Goal: Check status: Check status

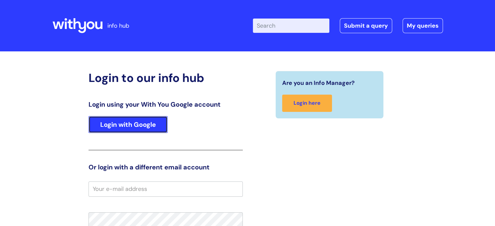
click at [126, 125] on link "Login with Google" at bounding box center [127, 124] width 79 height 17
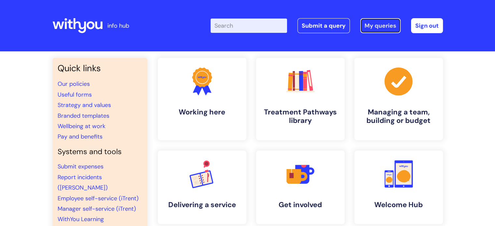
click at [377, 24] on link "My queries" at bounding box center [380, 25] width 40 height 15
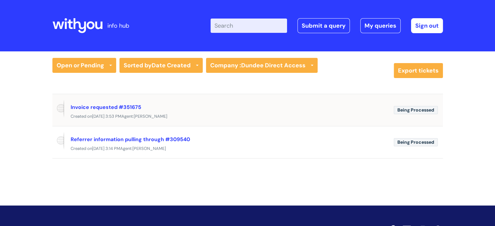
click at [163, 110] on div "Invoice requested #351675" at bounding box center [230, 107] width 318 height 10
click at [406, 108] on span "Being Processed" at bounding box center [416, 110] width 44 height 8
click at [167, 118] on span "Jasumati Mistry" at bounding box center [151, 117] width 34 height 6
click at [207, 106] on div "Invoice requested #351675" at bounding box center [230, 107] width 318 height 10
click at [206, 106] on div "Invoice requested #351675" at bounding box center [230, 107] width 318 height 10
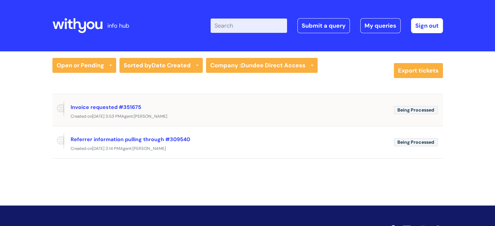
click at [61, 106] on span at bounding box center [58, 109] width 12 height 18
click at [206, 145] on div "Created on Tue, 1 Apr at 3:14 PM Agent: Sandeep Kenth" at bounding box center [247, 149] width 390 height 8
click at [111, 66] on icon at bounding box center [110, 66] width 3 height 3
click at [100, 87] on link "Open or Pending" at bounding box center [84, 88] width 64 height 9
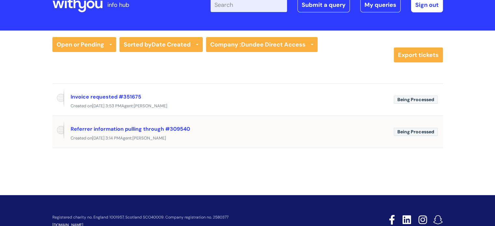
scroll to position [33, 0]
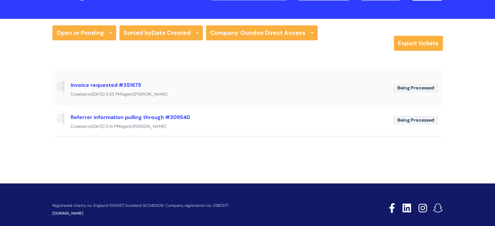
click at [424, 88] on span "Being Processed" at bounding box center [416, 88] width 44 height 8
click at [422, 88] on span "Being Processed" at bounding box center [416, 88] width 44 height 8
click at [231, 89] on div "Invoice requested #351675" at bounding box center [230, 85] width 318 height 10
drag, startPoint x: 231, startPoint y: 89, endPoint x: 215, endPoint y: 87, distance: 16.7
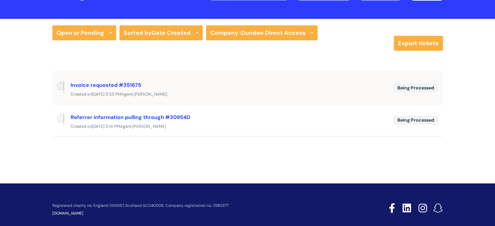
click at [231, 89] on div "Invoice requested #351675" at bounding box center [230, 85] width 318 height 10
click at [60, 86] on span at bounding box center [58, 86] width 12 height 18
click at [89, 123] on div "Created on Tue, 1 Apr at 3:14 PM Agent: Sandeep Kenth" at bounding box center [247, 127] width 390 height 8
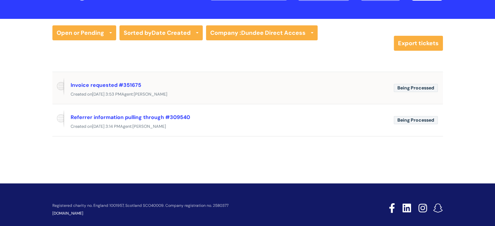
click at [177, 84] on div "Invoice requested #351675" at bounding box center [230, 85] width 318 height 10
click at [178, 85] on div "Invoice requested #351675" at bounding box center [230, 85] width 318 height 10
click at [121, 92] on span "Tue, 23 Sep at 3:53 PM" at bounding box center [106, 94] width 29 height 6
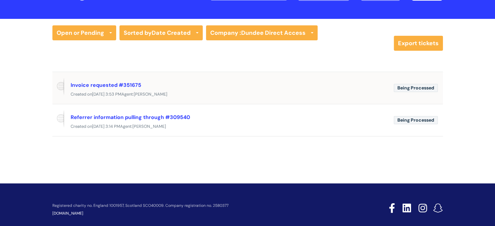
click at [184, 92] on div "Created on Tue, 23 Sep at 3:53 PM Agent: Jasumati Mistry" at bounding box center [247, 94] width 390 height 8
click at [195, 92] on div "Created on Tue, 23 Sep at 3:53 PM Agent: Jasumati Mistry" at bounding box center [247, 94] width 390 height 8
click at [427, 88] on span "Being Processed" at bounding box center [416, 88] width 44 height 8
